Goal: Information Seeking & Learning: Learn about a topic

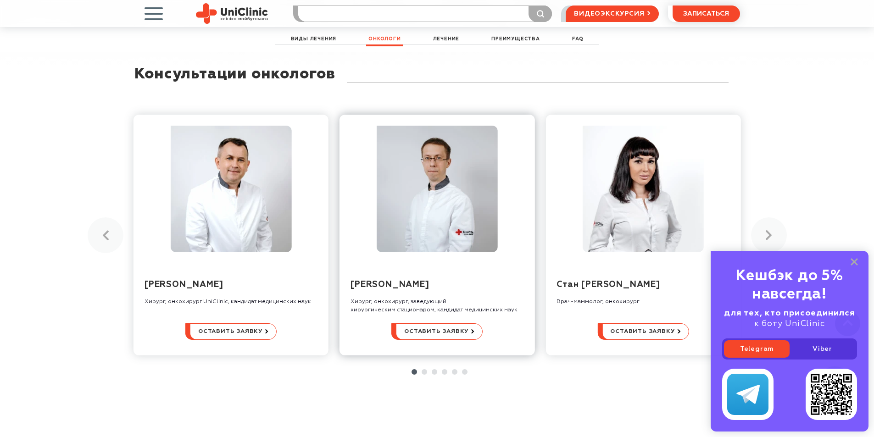
scroll to position [1560, 0]
click at [770, 229] on icon at bounding box center [769, 234] width 6 height 10
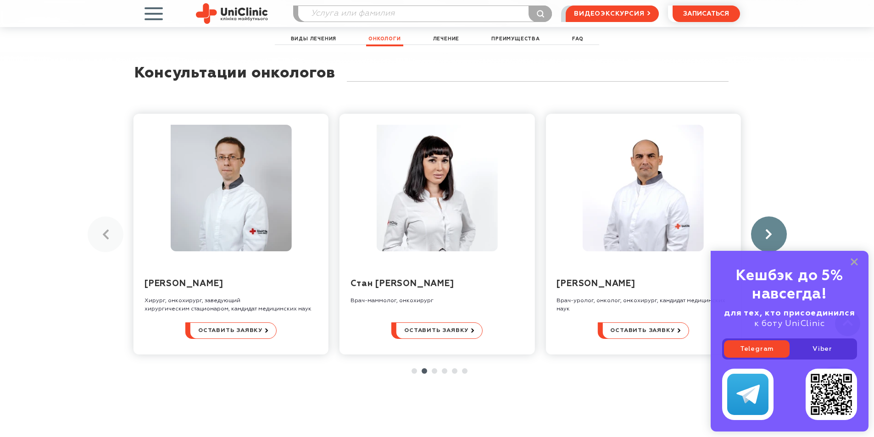
click at [770, 229] on icon at bounding box center [769, 234] width 6 height 10
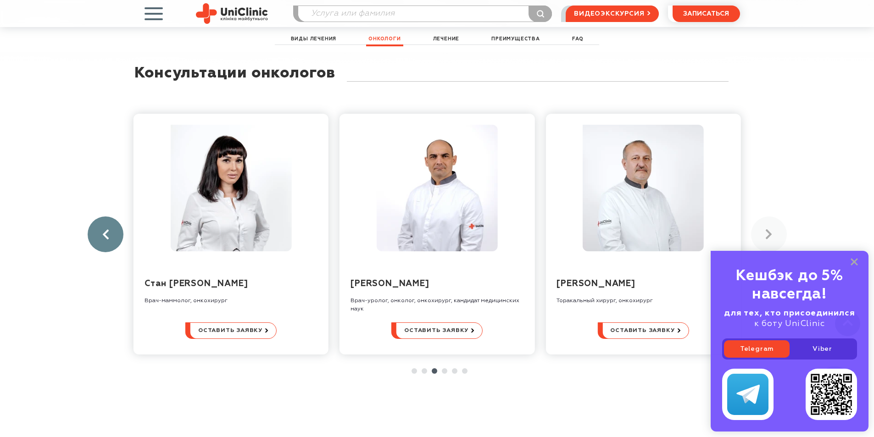
click at [113, 218] on link at bounding box center [106, 235] width 36 height 36
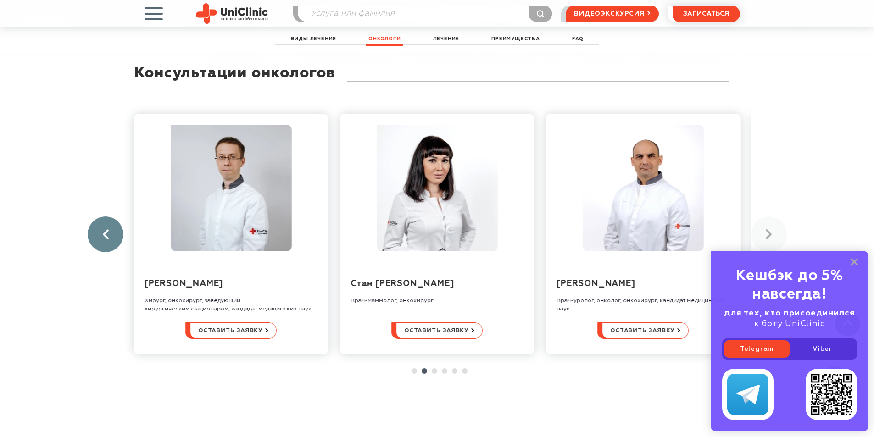
click at [113, 218] on link at bounding box center [106, 235] width 36 height 36
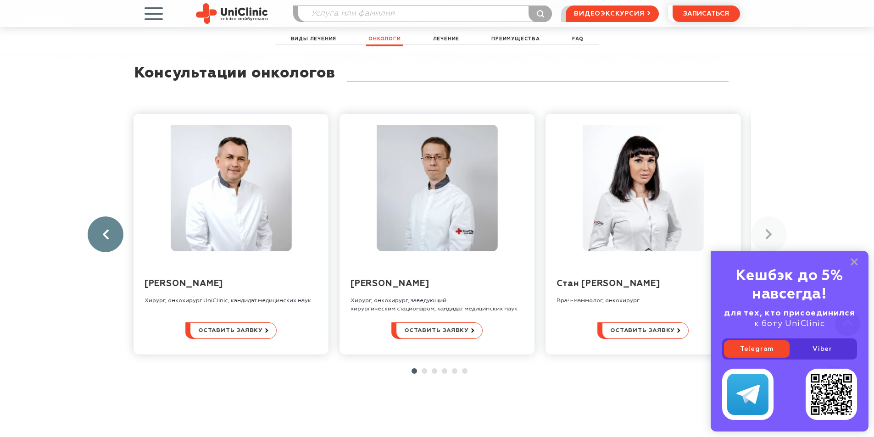
click at [113, 218] on link at bounding box center [106, 235] width 36 height 36
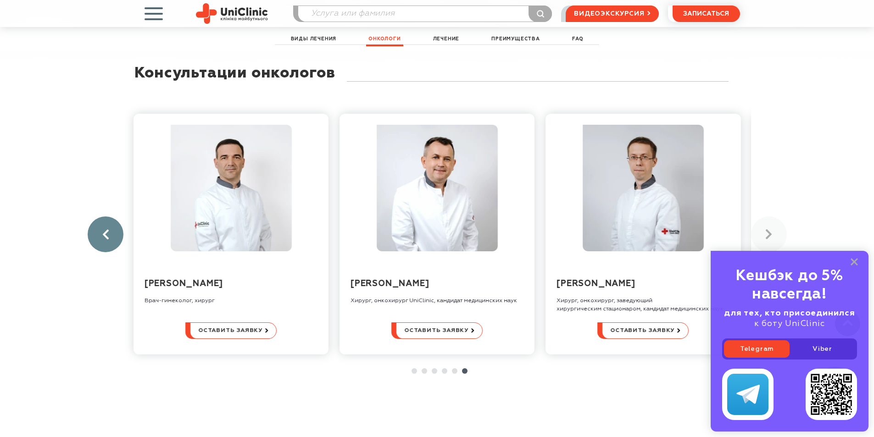
click at [113, 218] on link at bounding box center [106, 235] width 36 height 36
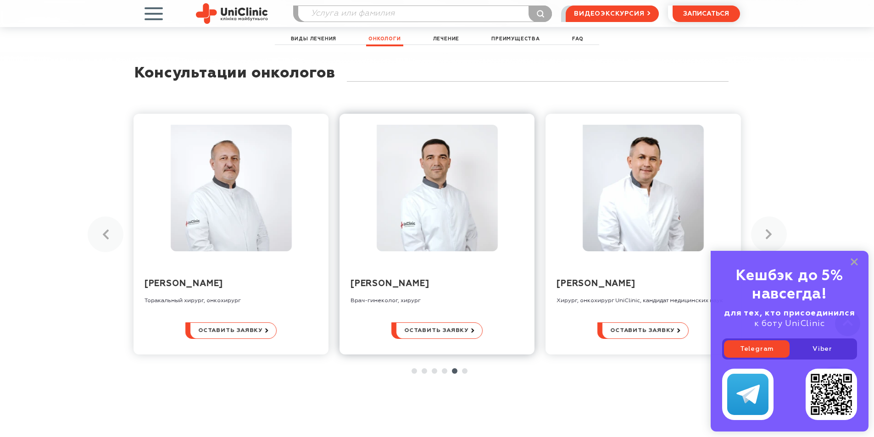
click at [415, 280] on link "[PERSON_NAME]" at bounding box center [389, 284] width 78 height 8
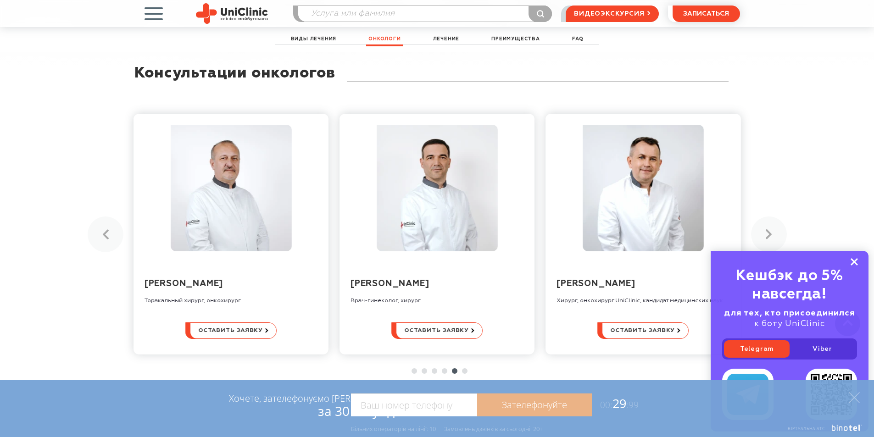
click at [853, 260] on icon at bounding box center [854, 262] width 7 height 8
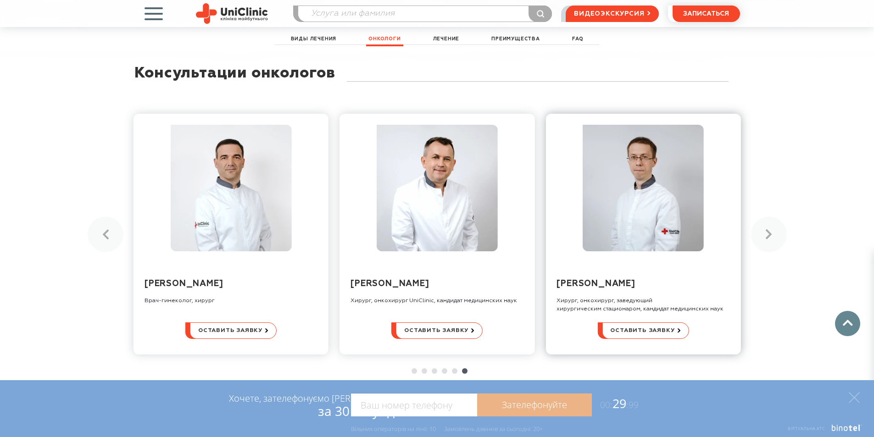
click at [634, 280] on link "[PERSON_NAME]" at bounding box center [595, 284] width 78 height 8
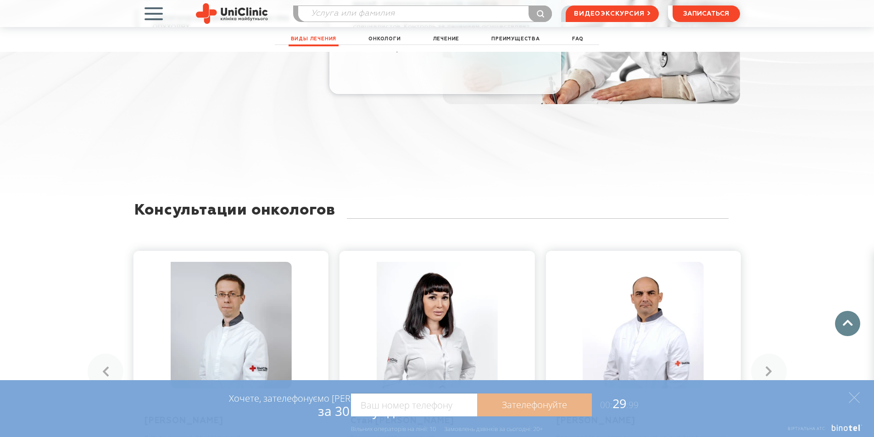
scroll to position [1514, 0]
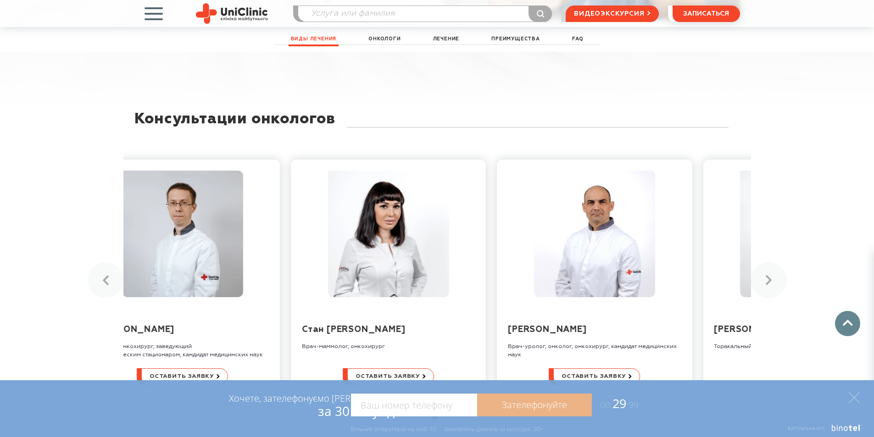
drag, startPoint x: 285, startPoint y: 322, endPoint x: 249, endPoint y: 311, distance: 37.9
click at [249, 311] on div "[PERSON_NAME], онкохирург UniClinic, кандидат медицинских наук Оставить заявку …" at bounding box center [437, 280] width 628 height 268
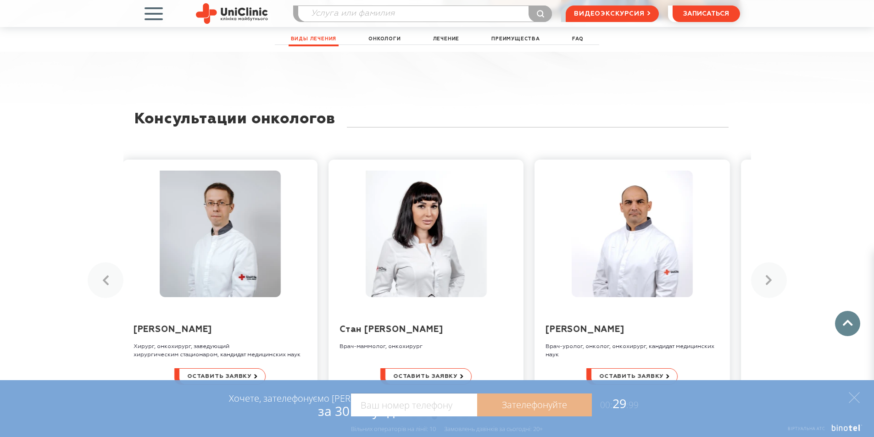
drag, startPoint x: 284, startPoint y: 319, endPoint x: 286, endPoint y: 332, distance: 12.5
click at [286, 332] on div "[PERSON_NAME], онкохирург UniClinic, кандидат медицинских наук Оставить заявку …" at bounding box center [437, 280] width 628 height 268
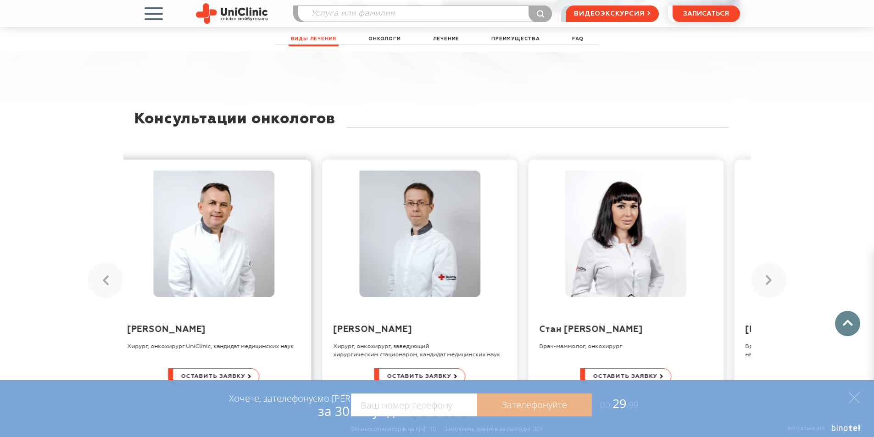
click at [257, 323] on div "[PERSON_NAME], онкохирург UniClinic, кандидат медицинских наук" at bounding box center [213, 331] width 173 height 40
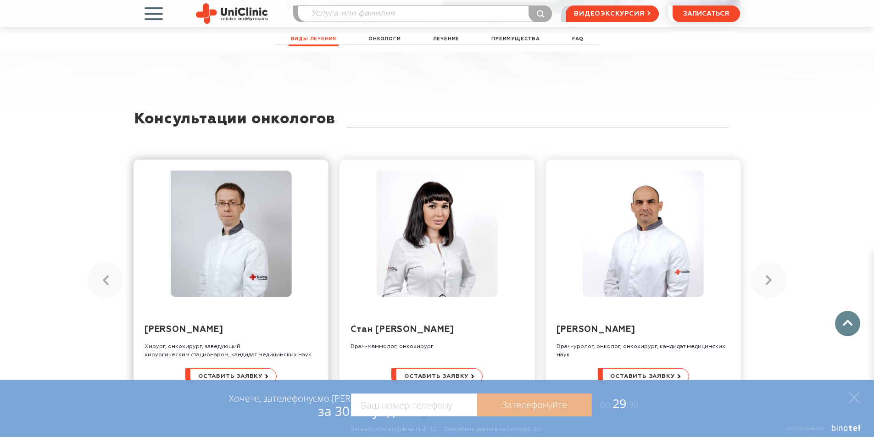
click at [222, 326] on link "[PERSON_NAME]" at bounding box center [183, 330] width 78 height 8
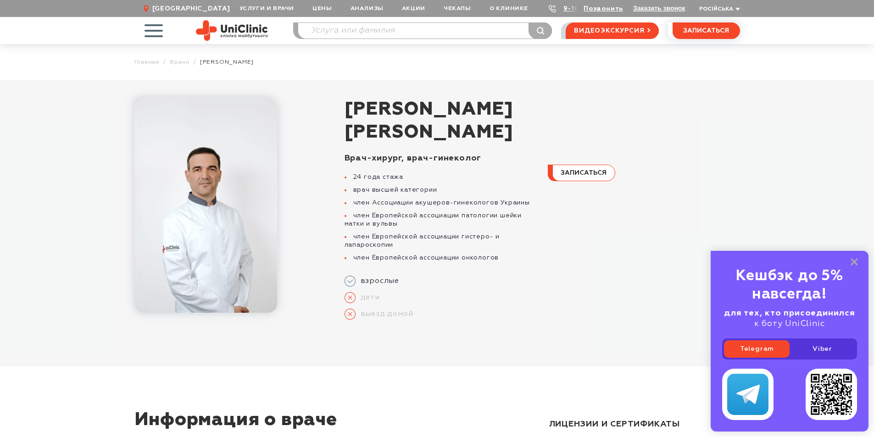
drag, startPoint x: 556, startPoint y: 132, endPoint x: 322, endPoint y: 115, distance: 235.5
click at [322, 115] on div "Цурканенко Андрей Дмитриевич Врач-хирург, врач-гинеколог 24 года стажа врач выс…" at bounding box center [529, 216] width 421 height 236
copy h1 "[PERSON_NAME]"
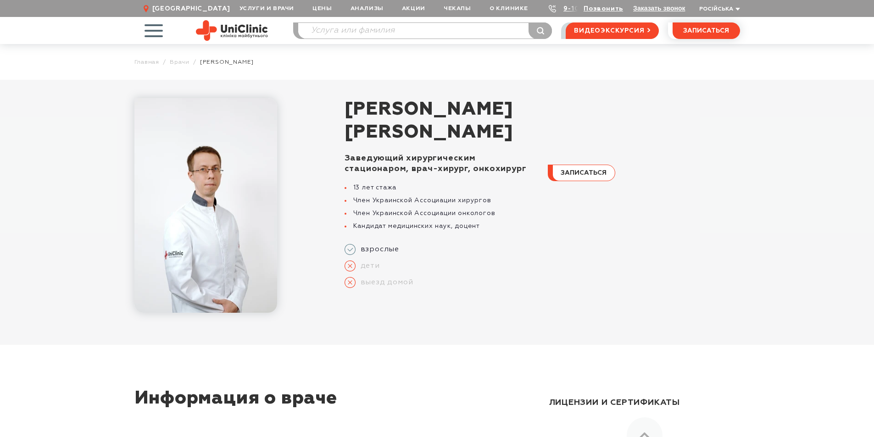
copy h1 "Сиволап Дмитрий Витальевич"
drag, startPoint x: 555, startPoint y: 137, endPoint x: 700, endPoint y: 7, distance: 194.0
click at [335, 111] on div "Сиволап Дмитрий Витальевич Заведующий хирургическим стационаром, врач-хирург, о…" at bounding box center [529, 205] width 421 height 215
